Goal: Task Accomplishment & Management: Use online tool/utility

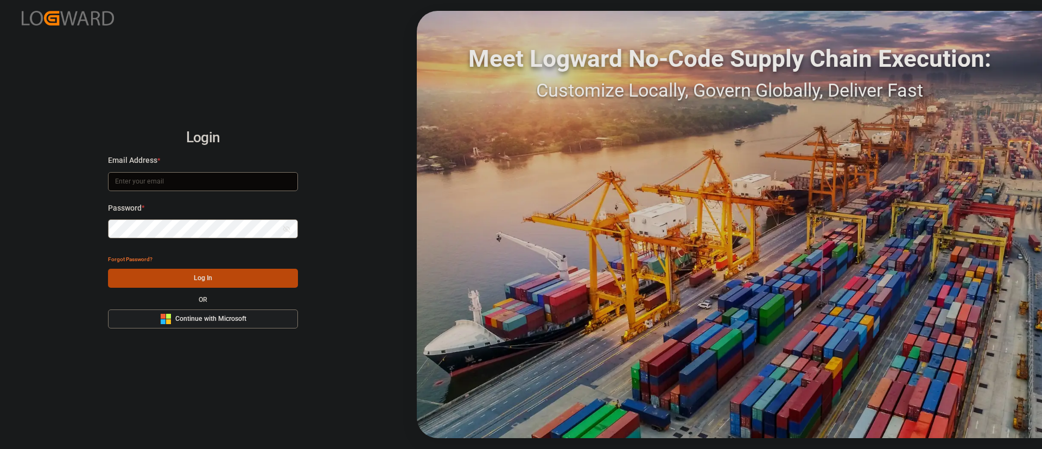
click at [198, 318] on span "Continue with Microsoft" at bounding box center [210, 319] width 71 height 10
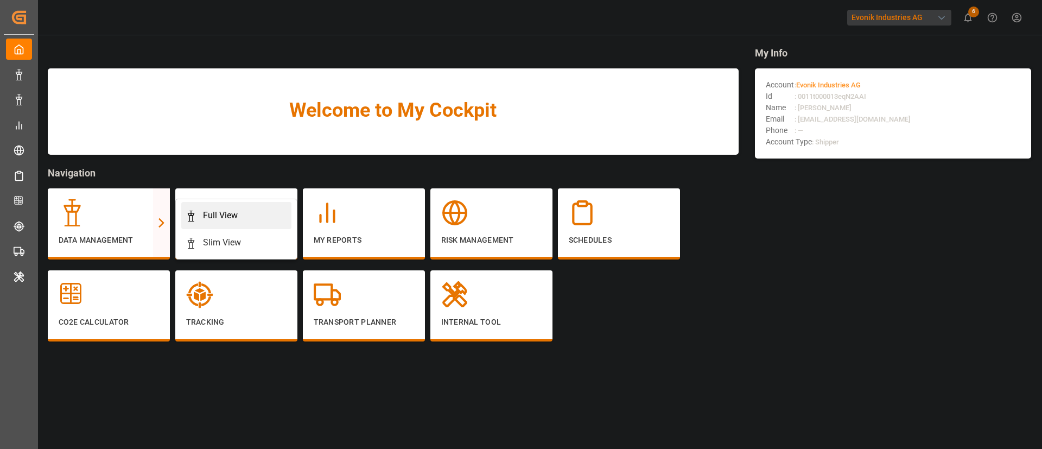
click at [218, 210] on div "Full View" at bounding box center [220, 215] width 35 height 13
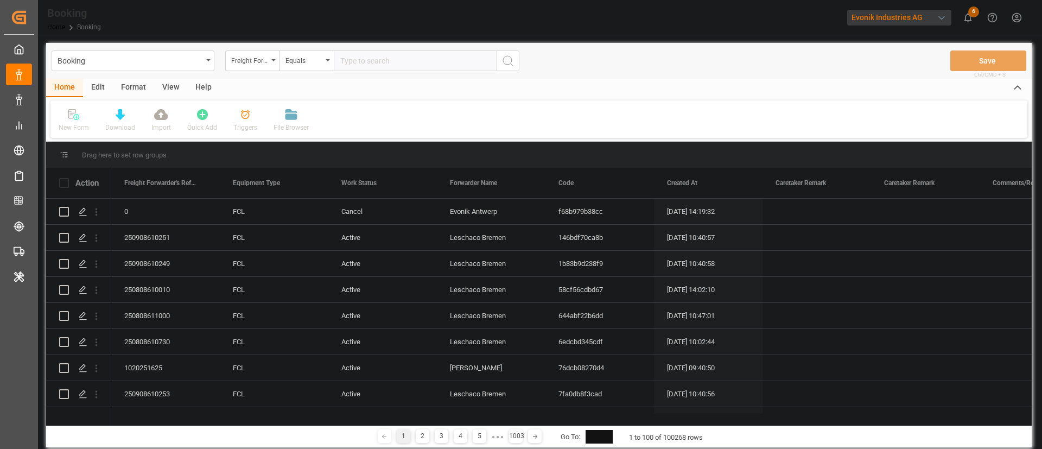
click at [895, 12] on div "Evonik Industries AG" at bounding box center [899, 18] width 104 height 16
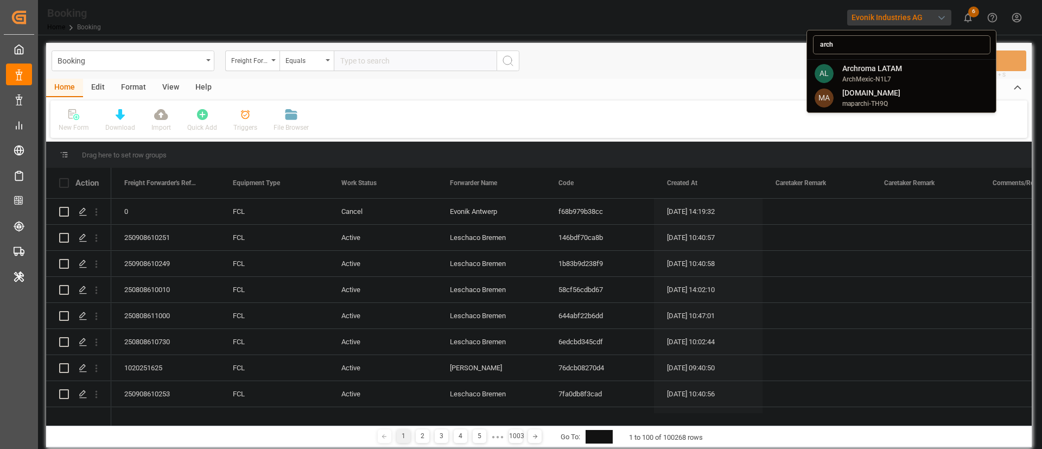
type input "arch"
click at [867, 74] on span "ArchMexic-N1L7" at bounding box center [872, 79] width 60 height 10
